Goal: Task Accomplishment & Management: Use online tool/utility

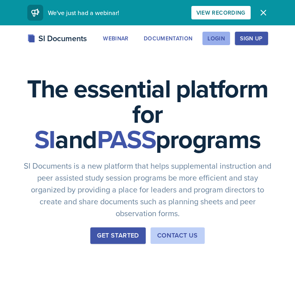
click at [228, 38] on button "Login" at bounding box center [216, 38] width 28 height 13
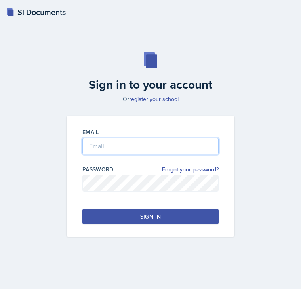
click at [150, 151] on input "email" at bounding box center [150, 146] width 136 height 17
type input "[EMAIL_ADDRESS][DOMAIN_NAME]"
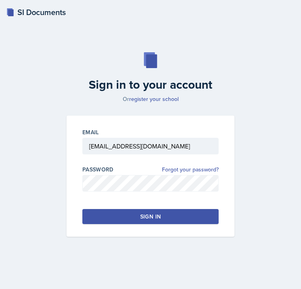
click at [277, 104] on div "Sign in to your account Or register your school Email [EMAIL_ADDRESS][DOMAIN_NA…" at bounding box center [150, 144] width 282 height 235
click at [183, 229] on div "Email [EMAIL_ADDRESS][DOMAIN_NAME] Password Forgot your password? Sign in" at bounding box center [150, 176] width 168 height 121
click at [174, 218] on button "Sign in" at bounding box center [150, 216] width 136 height 15
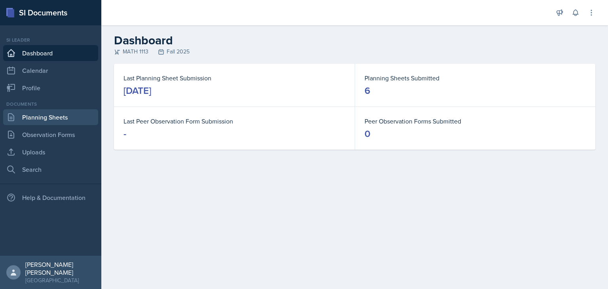
click at [55, 114] on link "Planning Sheets" at bounding box center [50, 117] width 95 height 16
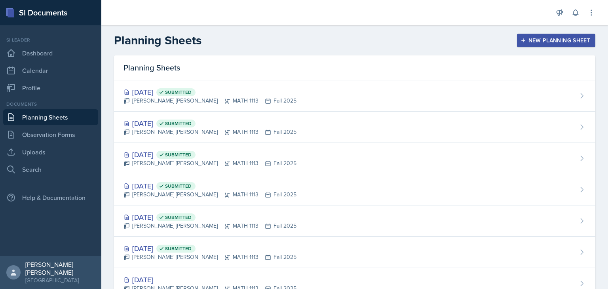
click at [294, 38] on div "New Planning Sheet" at bounding box center [556, 40] width 68 height 6
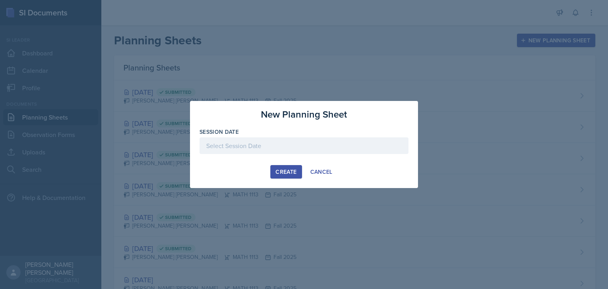
click at [294, 143] on div at bounding box center [303, 145] width 209 height 17
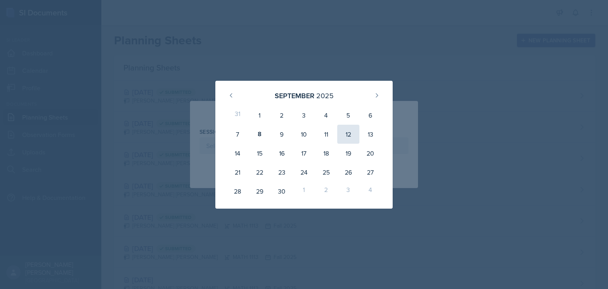
click at [294, 134] on div "12" at bounding box center [348, 134] width 22 height 19
type input "[DATE]"
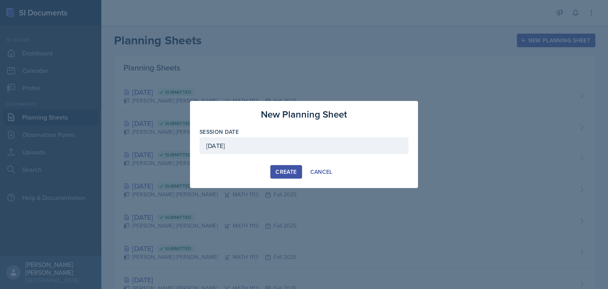
click at [288, 176] on button "Create" at bounding box center [285, 171] width 31 height 13
